Goal: Information Seeking & Learning: Learn about a topic

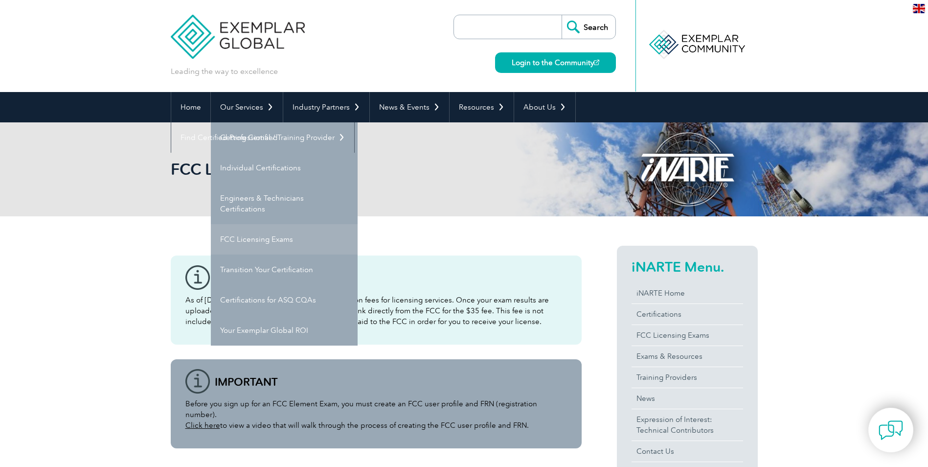
scroll to position [0, 0]
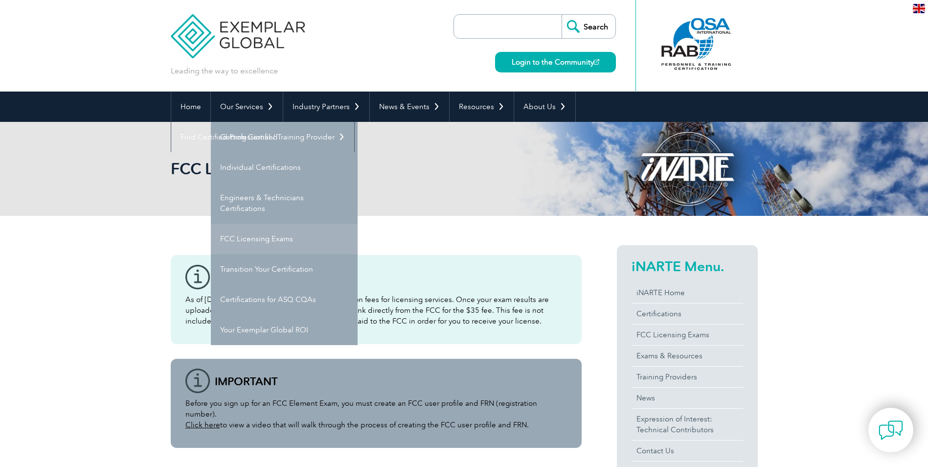
click at [240, 239] on link "FCC Licensing Exams" at bounding box center [284, 239] width 147 height 30
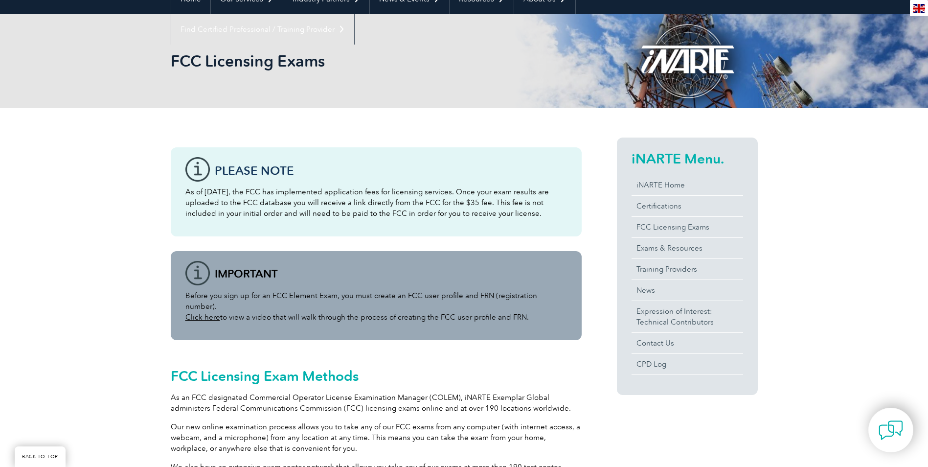
scroll to position [111, 0]
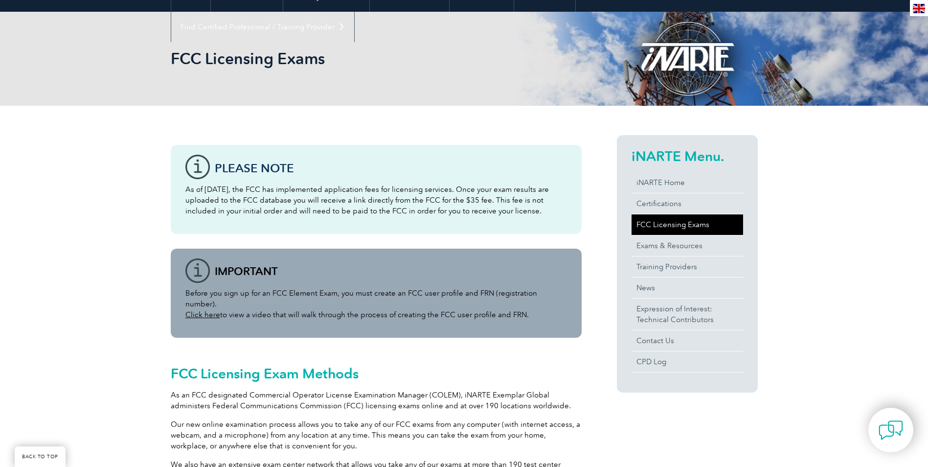
click at [670, 229] on link "FCC Licensing Exams" at bounding box center [688, 224] width 112 height 21
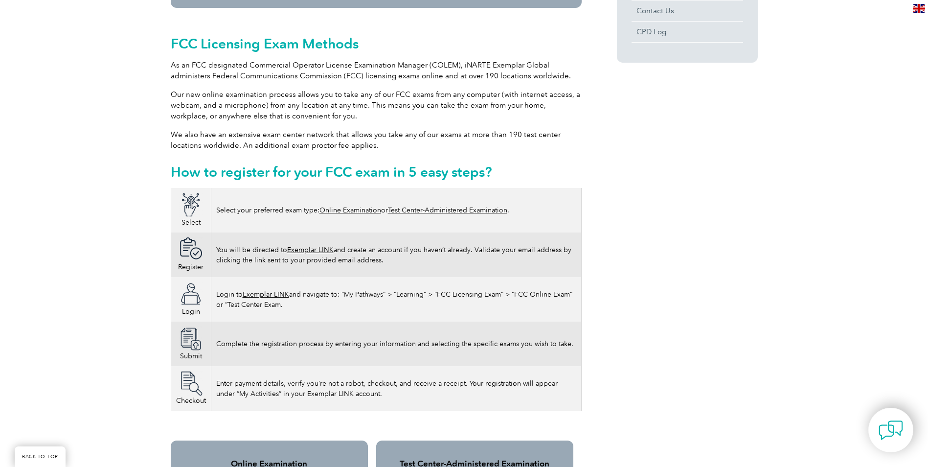
scroll to position [587, 0]
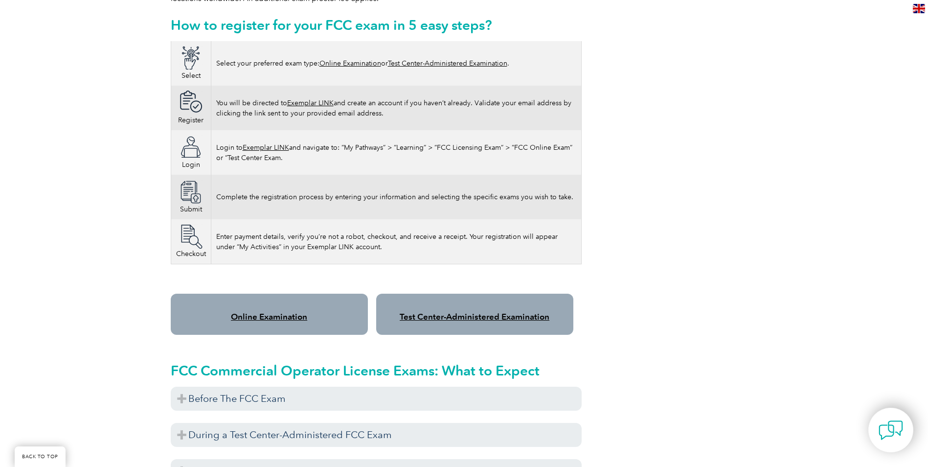
click at [432, 312] on link "Test Center-Administered Examination" at bounding box center [475, 317] width 150 height 10
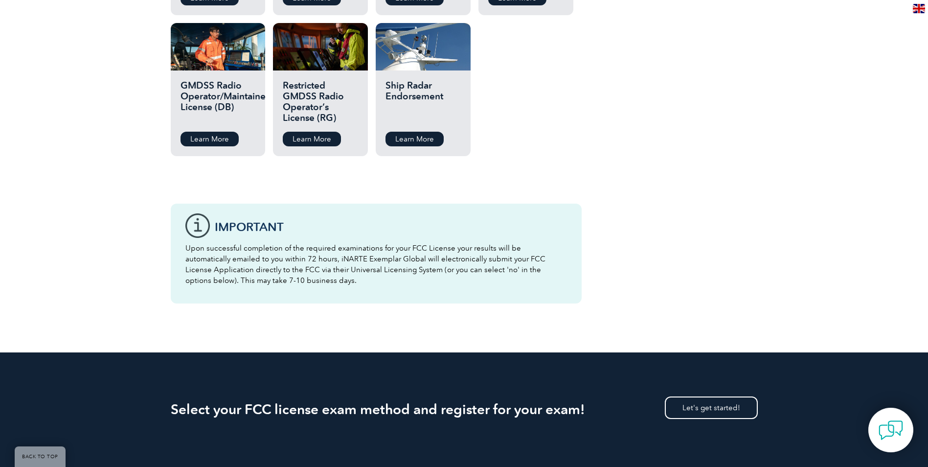
scroll to position [1419, 0]
